Goal: Information Seeking & Learning: Check status

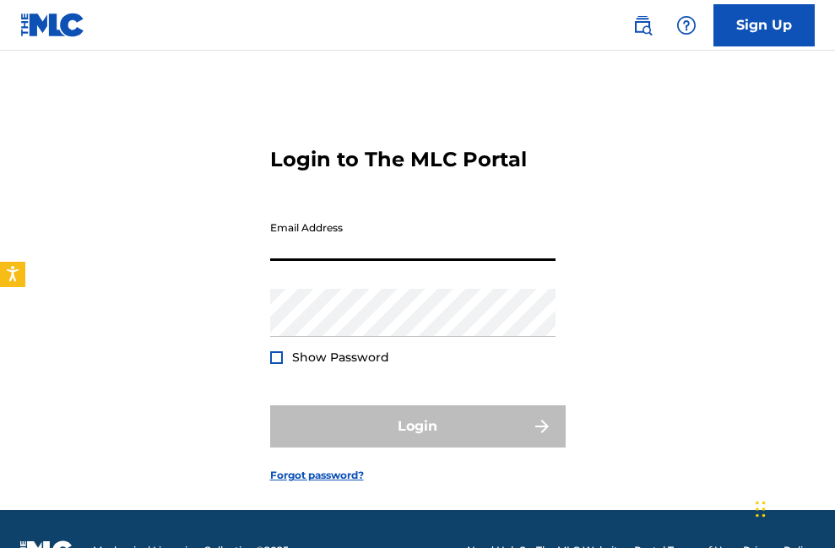
type input "[EMAIL_ADDRESS][DOMAIN_NAME]"
click at [417, 426] on button "Login" at bounding box center [418, 426] width 296 height 42
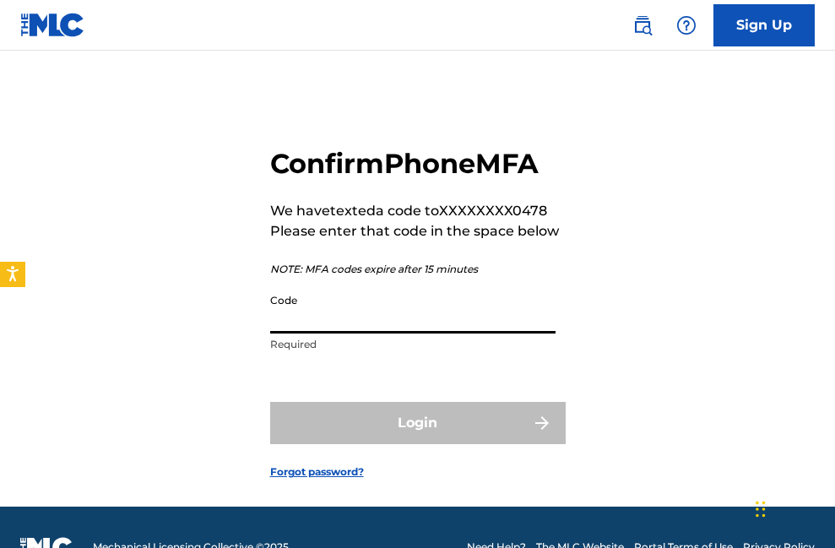
click at [445, 318] on input "Code" at bounding box center [412, 309] width 285 height 48
click at [323, 323] on input "Code" at bounding box center [412, 309] width 285 height 48
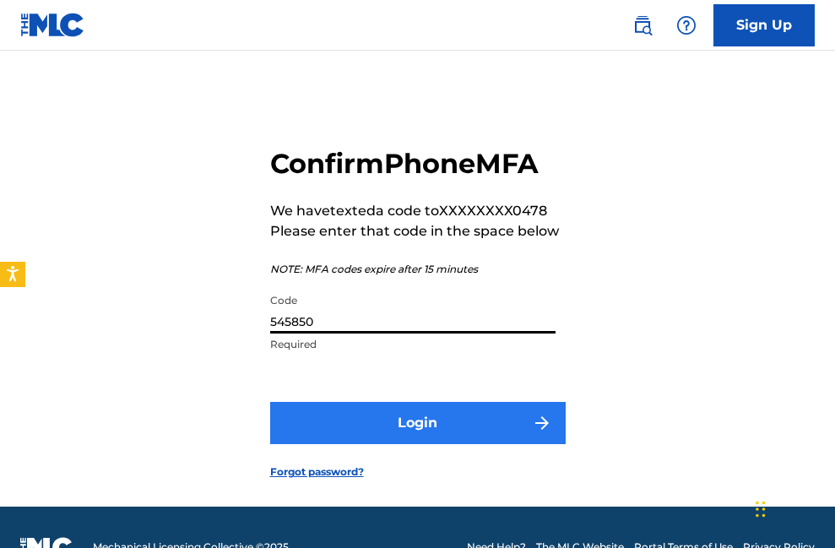
type input "545850"
click at [377, 422] on button "Login" at bounding box center [418, 423] width 296 height 42
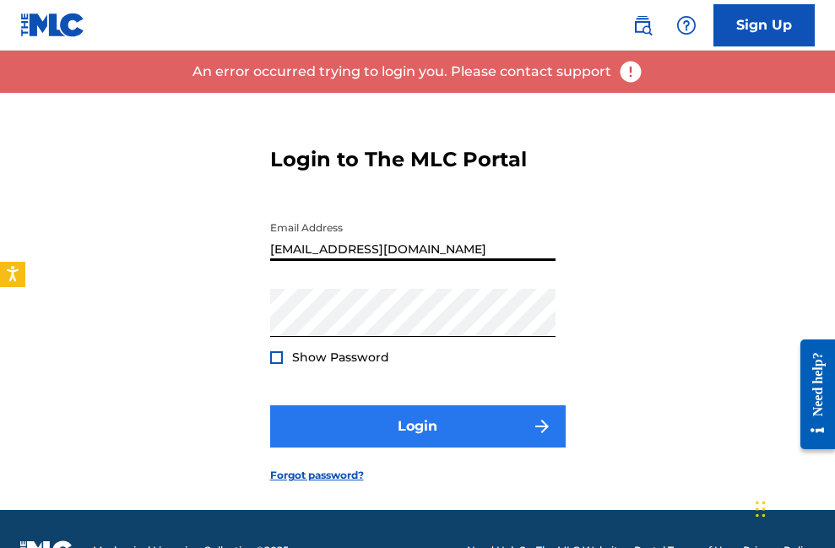
click at [397, 437] on button "Login" at bounding box center [418, 426] width 296 height 42
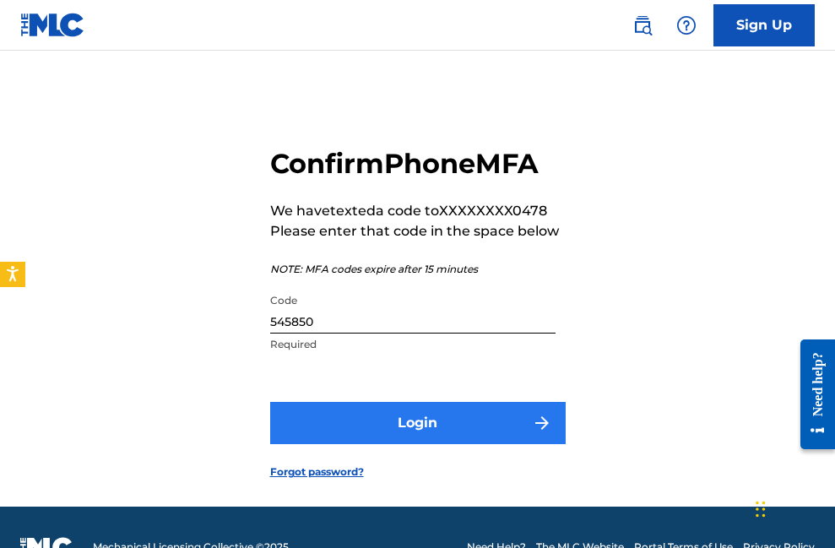
click at [397, 437] on button "Login" at bounding box center [418, 423] width 296 height 42
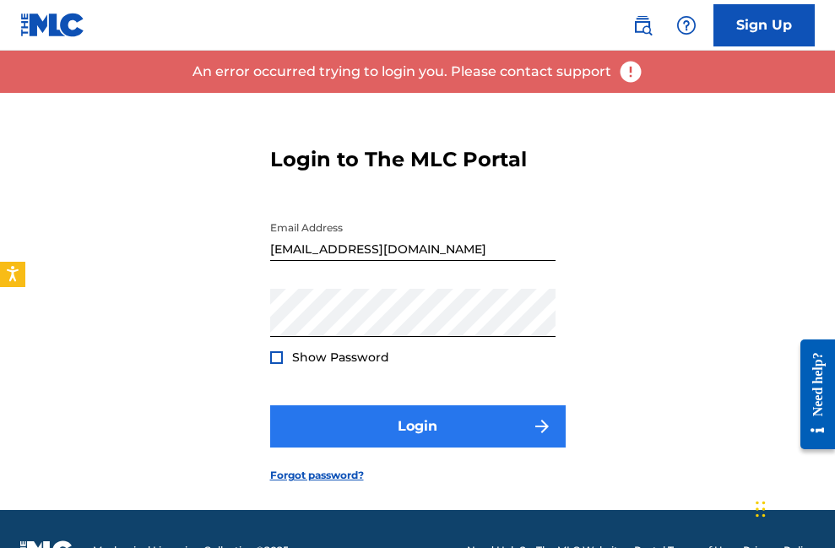
click at [426, 429] on button "Login" at bounding box center [418, 426] width 296 height 42
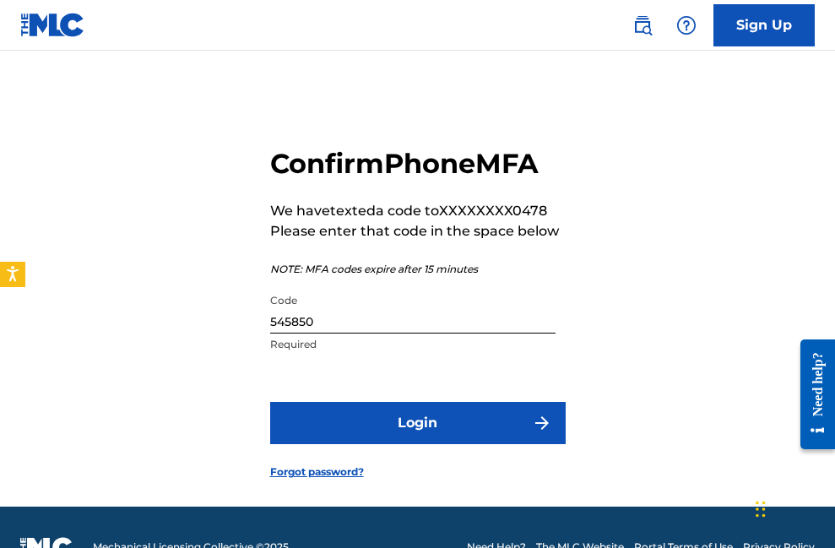
click at [301, 323] on input "545850" at bounding box center [412, 309] width 285 height 48
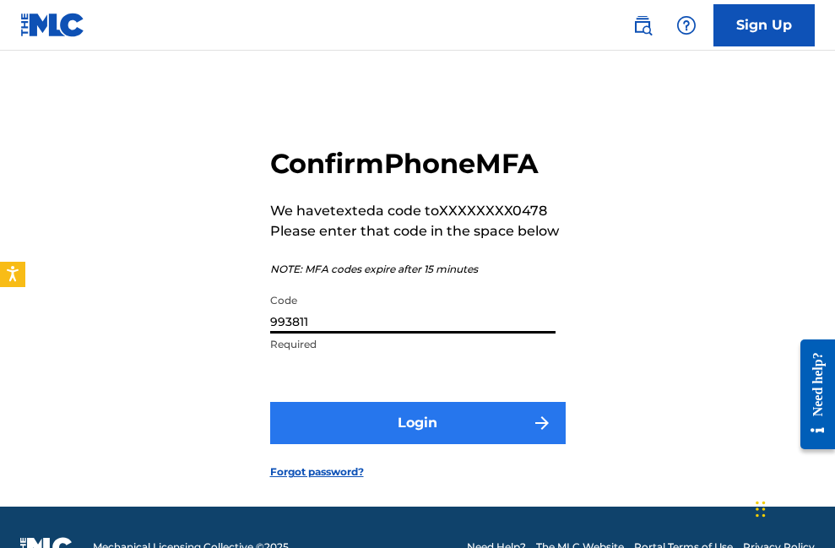
type input "993811"
click at [381, 427] on button "Login" at bounding box center [418, 423] width 296 height 42
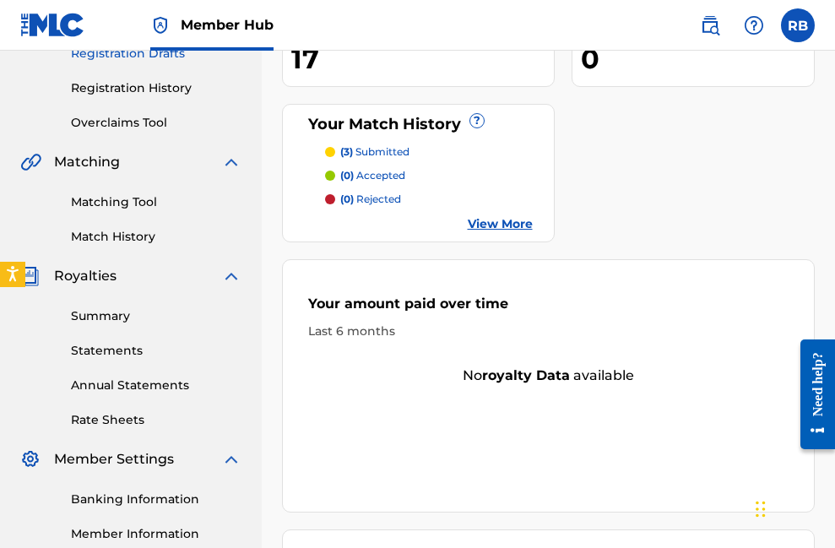
scroll to position [318, 0]
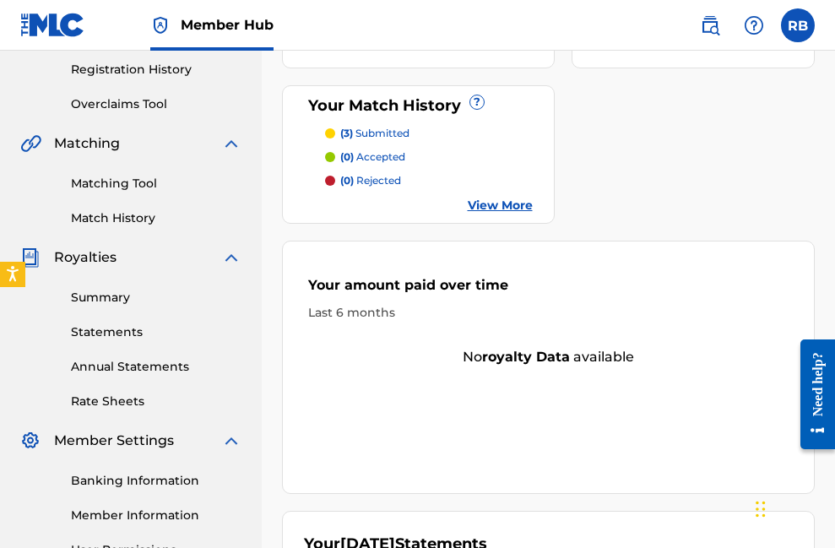
click at [110, 342] on div "Summary Statements Annual Statements Rate Sheets" at bounding box center [130, 339] width 221 height 143
click at [108, 332] on link "Statements" at bounding box center [156, 332] width 171 height 18
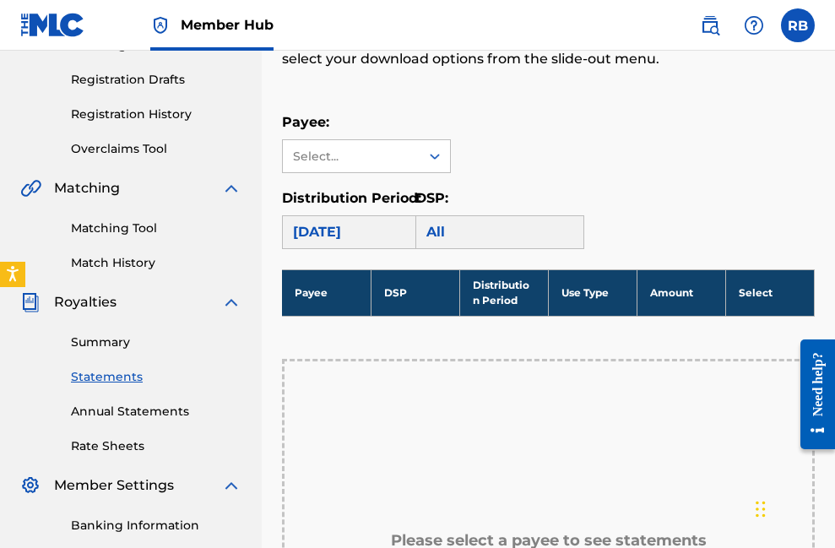
scroll to position [282, 0]
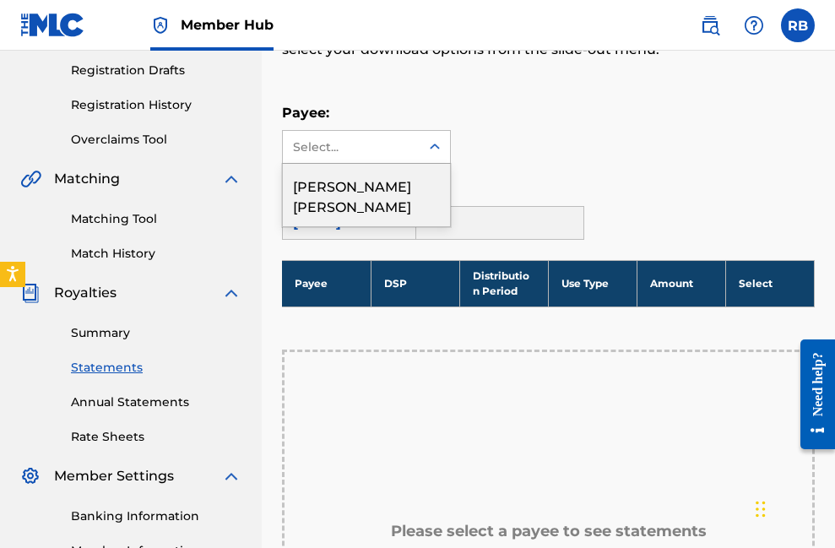
click at [422, 148] on div at bounding box center [435, 147] width 30 height 30
click at [405, 189] on div "[PERSON_NAME] [PERSON_NAME]" at bounding box center [366, 195] width 167 height 62
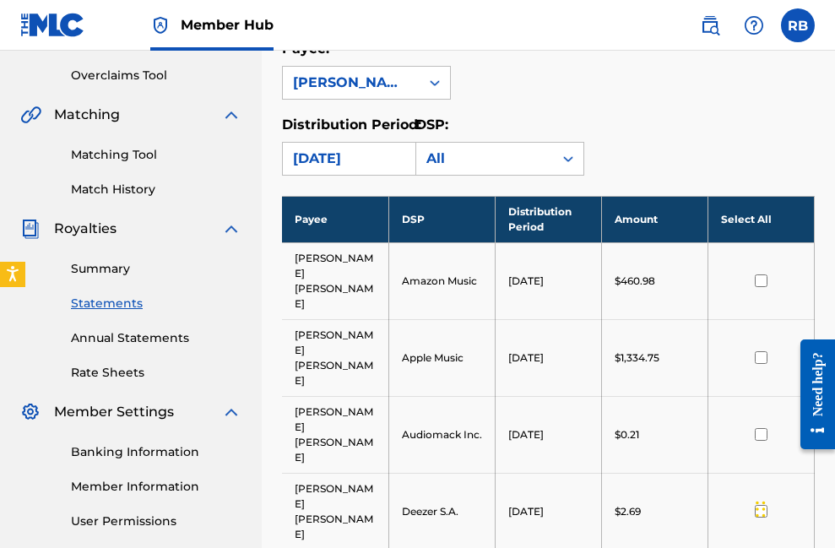
scroll to position [307, 0]
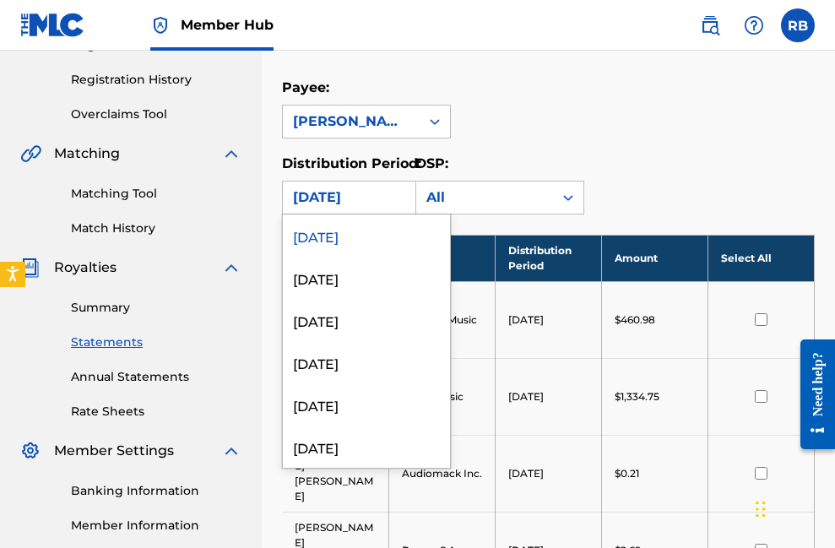
click at [371, 195] on div "[DATE]" at bounding box center [351, 197] width 117 height 20
click at [364, 242] on div "[DATE]" at bounding box center [366, 235] width 167 height 42
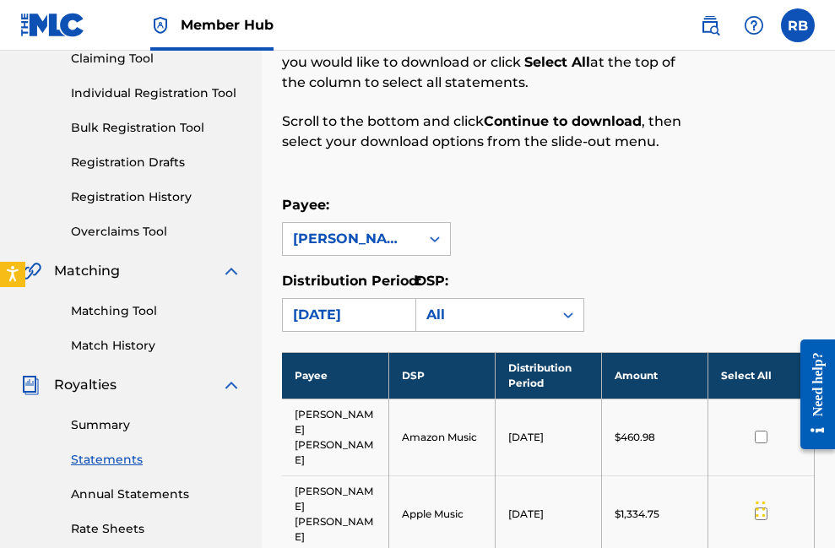
scroll to position [204, 0]
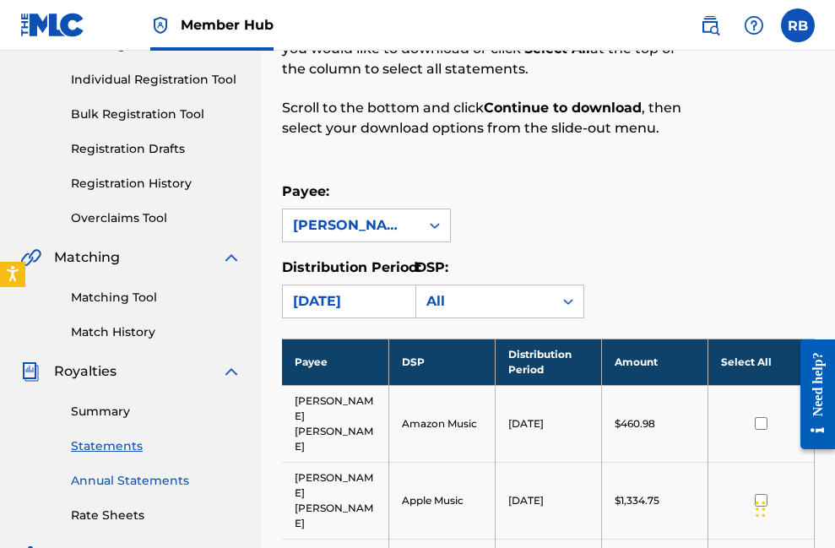
click at [120, 484] on link "Annual Statements" at bounding box center [156, 481] width 171 height 18
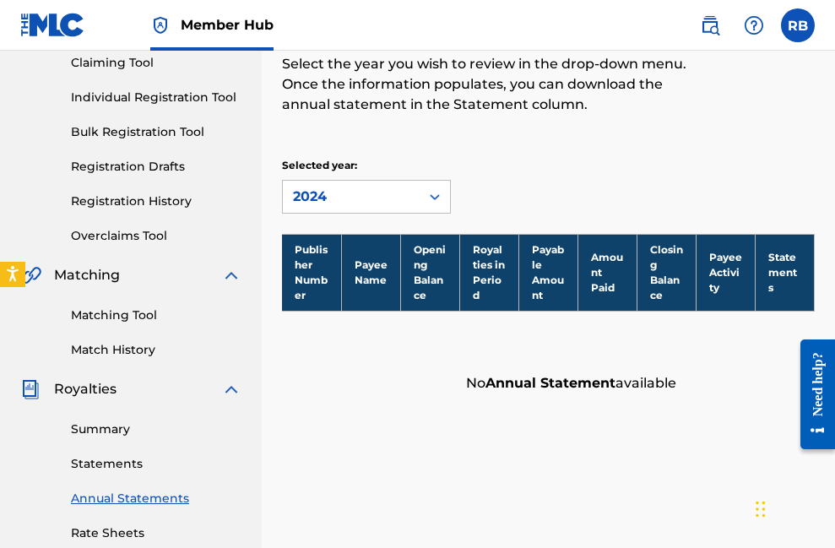
scroll to position [187, 0]
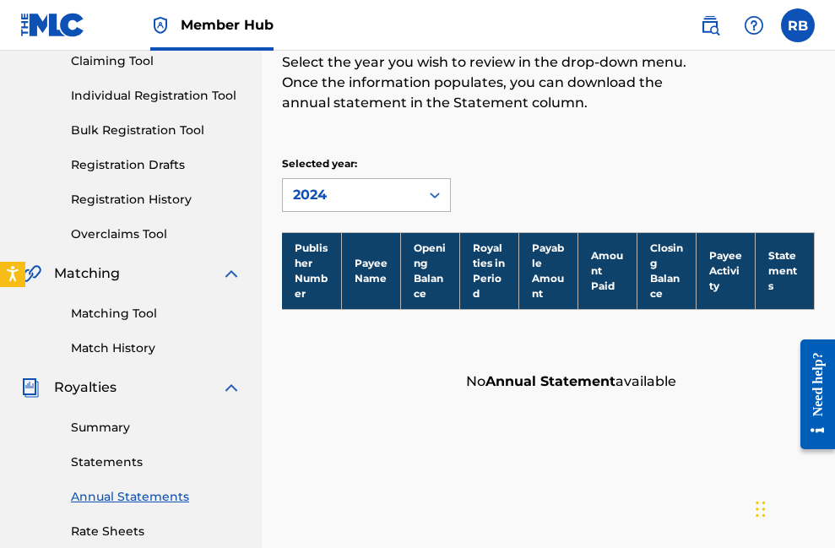
click at [335, 211] on div "2024" at bounding box center [366, 195] width 169 height 34
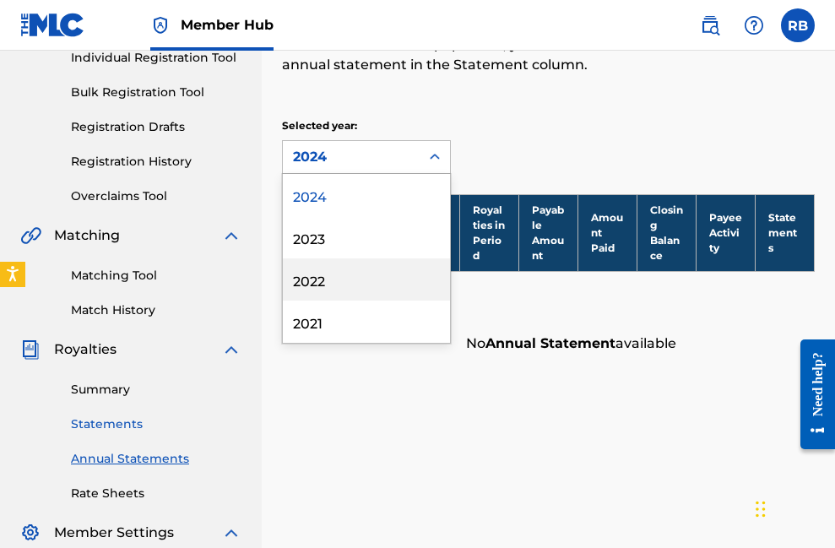
scroll to position [238, 0]
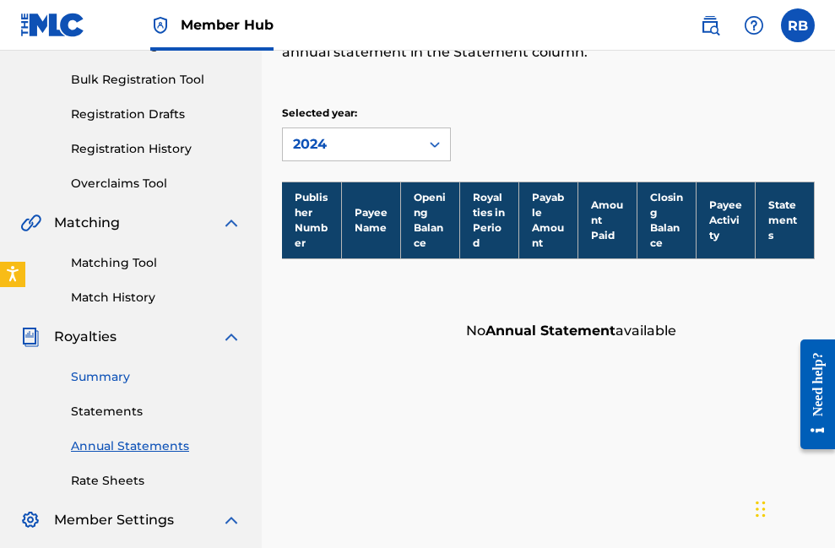
click at [111, 378] on link "Summary" at bounding box center [156, 377] width 171 height 18
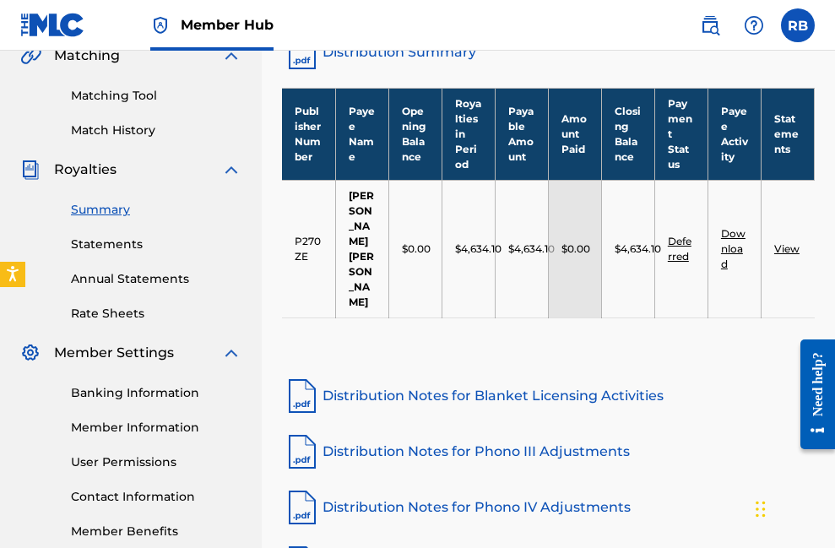
scroll to position [410, 0]
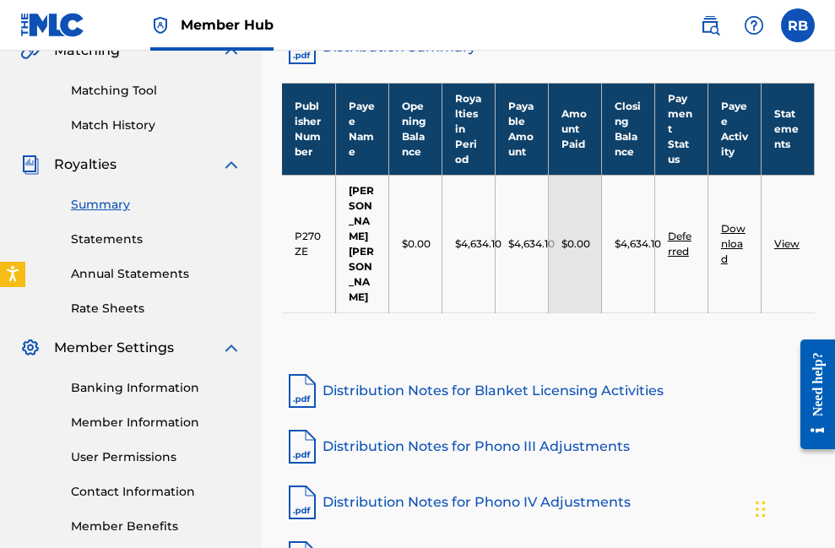
click at [682, 230] on link "Deferred" at bounding box center [680, 244] width 24 height 28
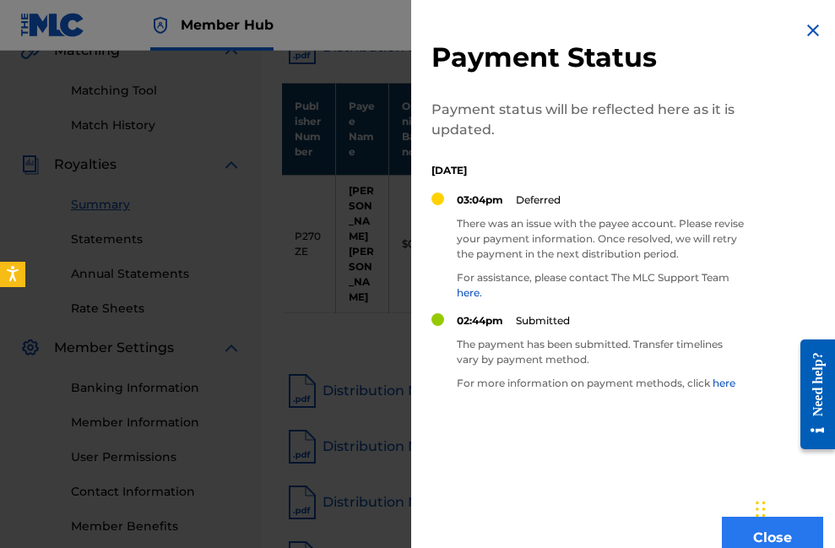
click at [727, 528] on button "Close" at bounding box center [772, 538] width 101 height 42
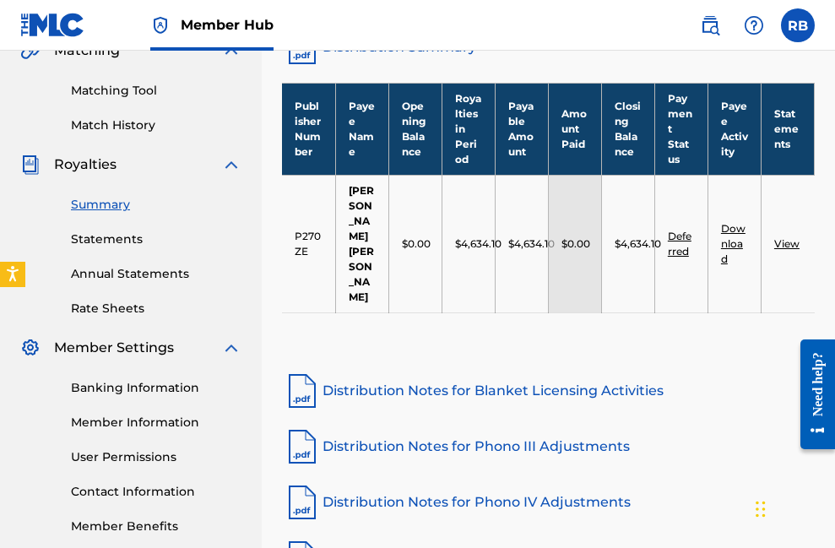
scroll to position [411, 0]
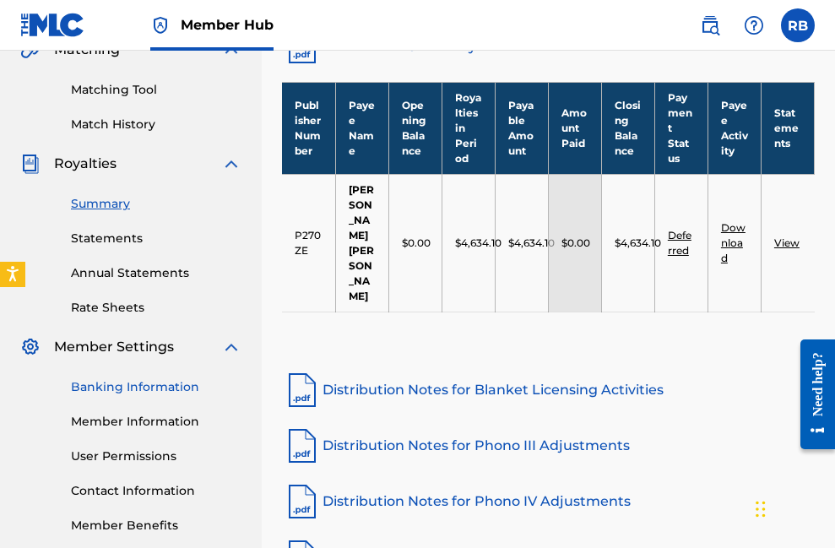
click at [157, 384] on link "Banking Information" at bounding box center [156, 387] width 171 height 18
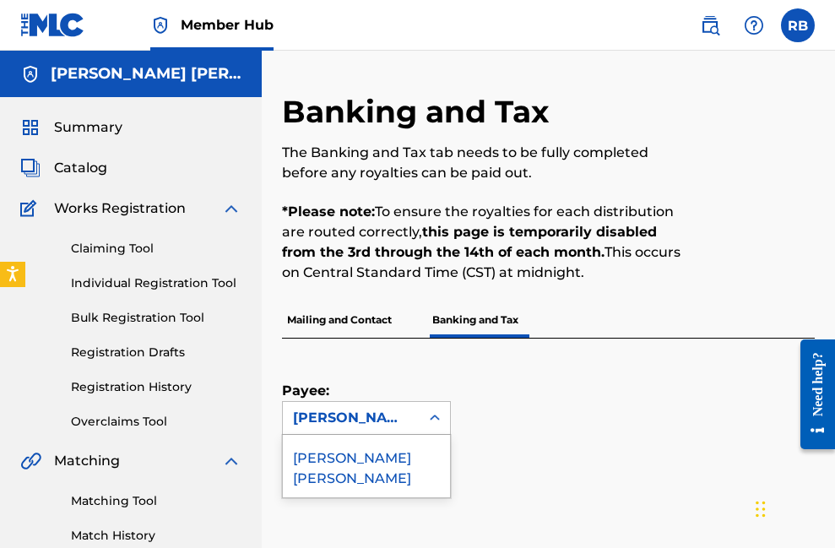
click at [387, 417] on div "[PERSON_NAME] [PERSON_NAME]" at bounding box center [351, 418] width 117 height 20
click at [377, 450] on div "[PERSON_NAME] [PERSON_NAME]" at bounding box center [366, 466] width 167 height 62
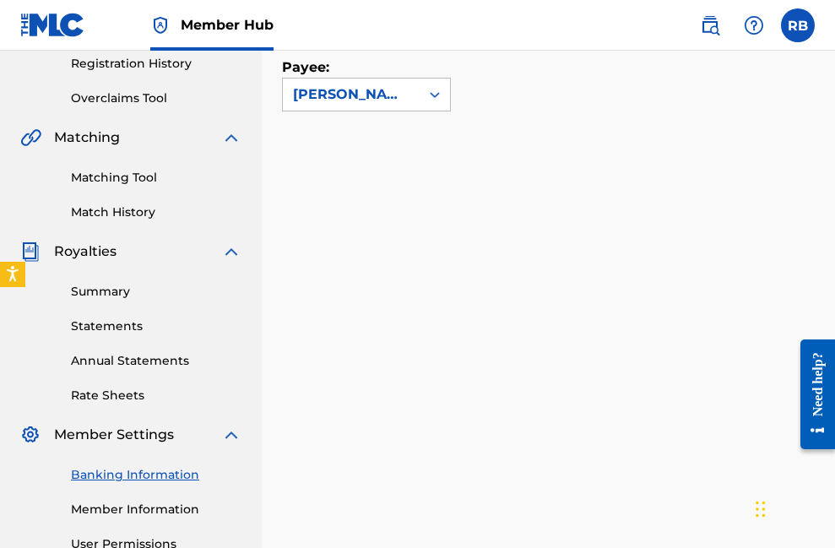
scroll to position [254, 0]
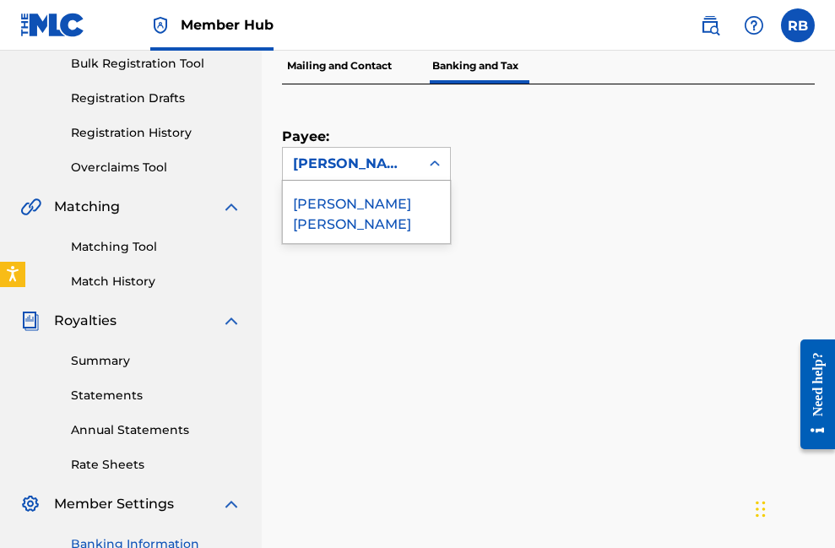
click at [407, 161] on div "[PERSON_NAME] [PERSON_NAME]" at bounding box center [351, 164] width 117 height 20
click at [369, 211] on div "[PERSON_NAME] [PERSON_NAME]" at bounding box center [366, 212] width 167 height 62
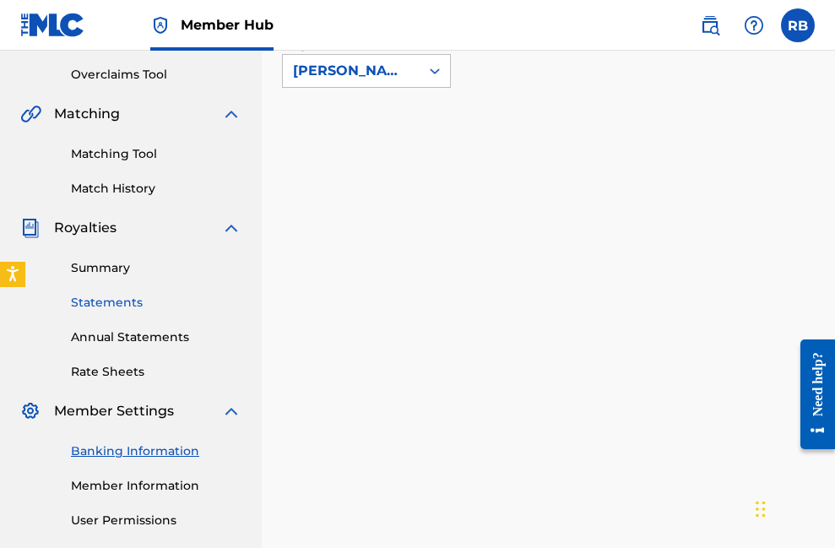
scroll to position [349, 0]
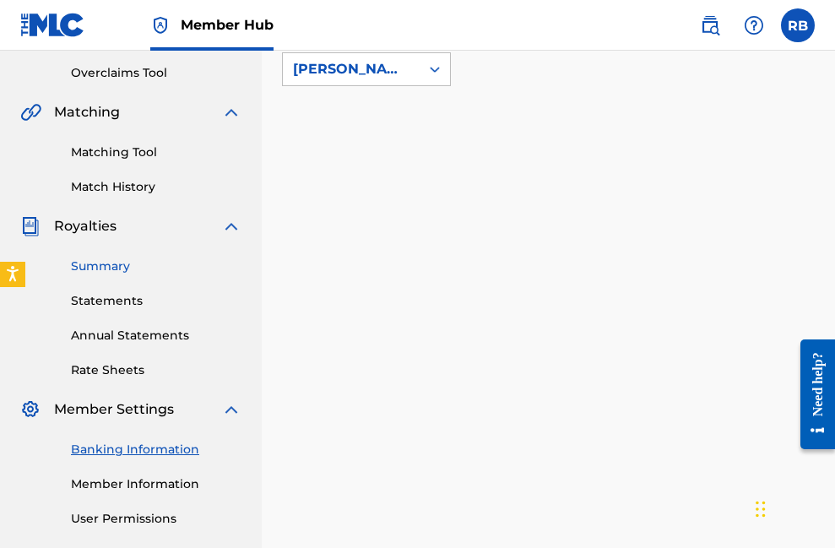
click at [118, 269] on link "Summary" at bounding box center [156, 267] width 171 height 18
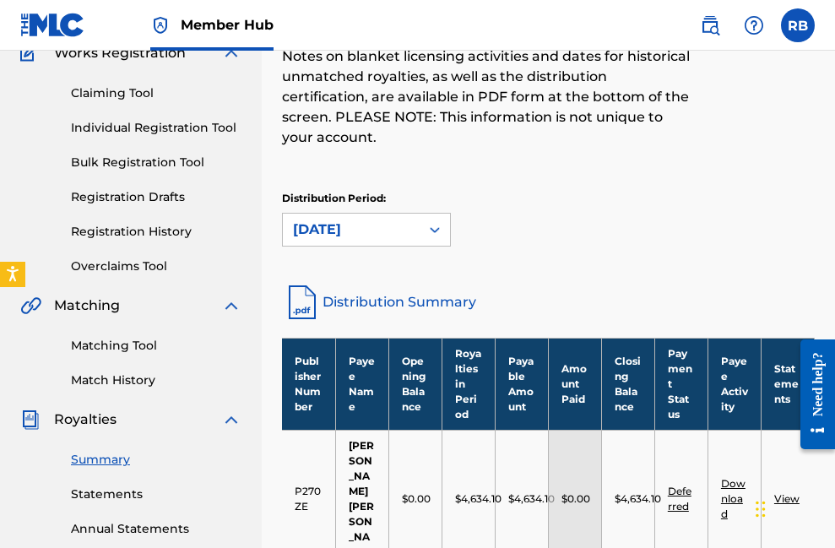
scroll to position [471, 0]
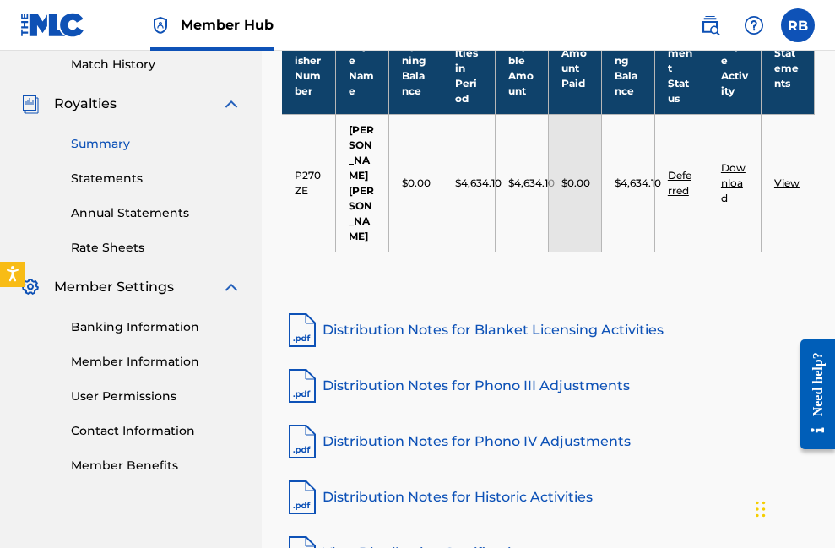
click at [678, 182] on link "Deferred" at bounding box center [680, 183] width 24 height 28
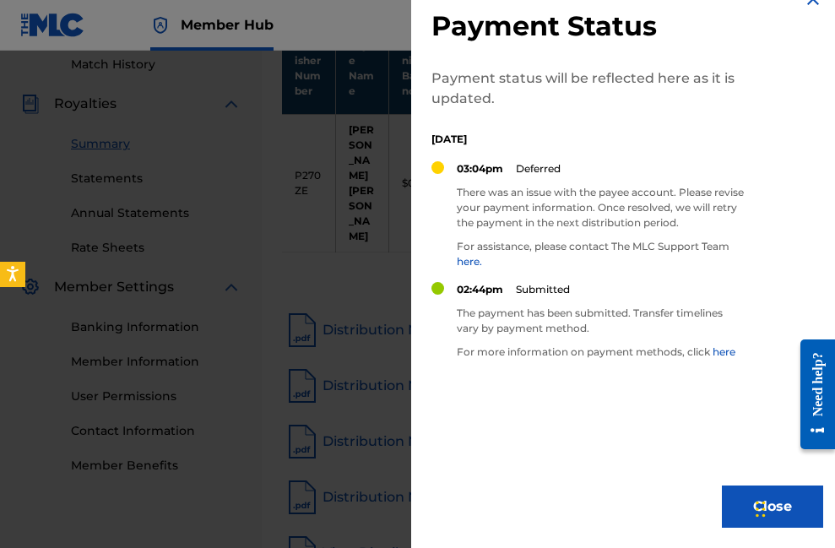
scroll to position [31, 0]
click at [475, 264] on link "here." at bounding box center [469, 261] width 25 height 13
click at [345, 255] on div at bounding box center [417, 325] width 835 height 548
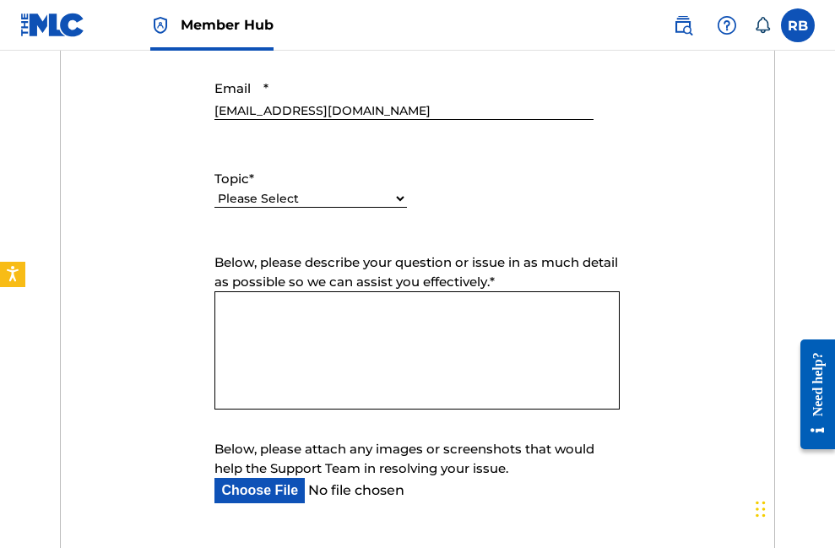
scroll to position [877, 0]
